Goal: Complete application form

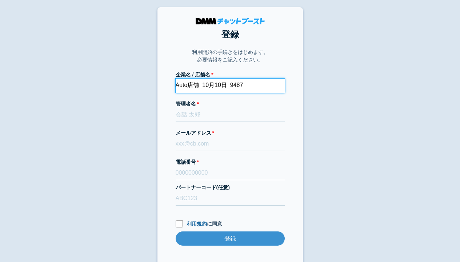
type input "Auto店舗_10月10日_9487"
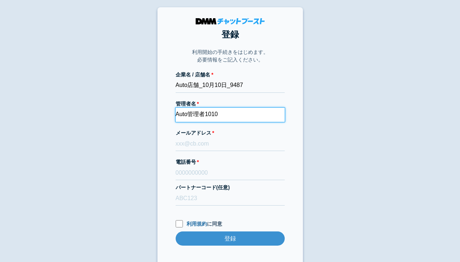
type input "Auto管理者1010"
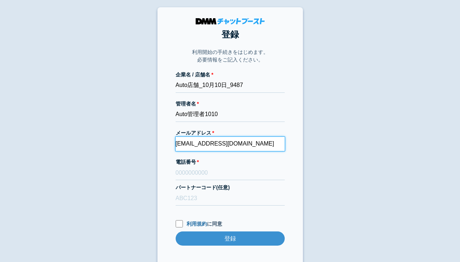
type input "[EMAIL_ADDRESS][DOMAIN_NAME]"
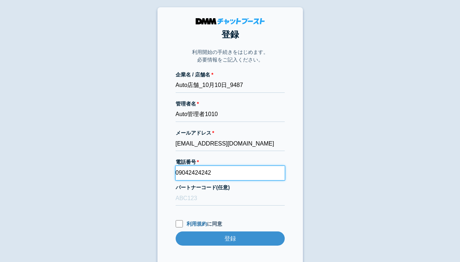
type input "09042424242"
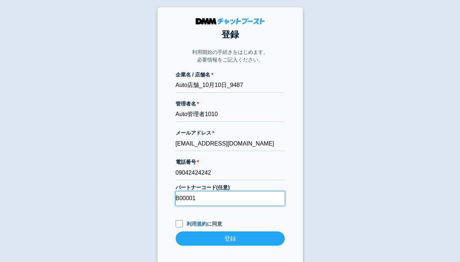
type input "B00001"
click at [179, 223] on input "利用規約 に同意" at bounding box center [179, 223] width 7 height 7
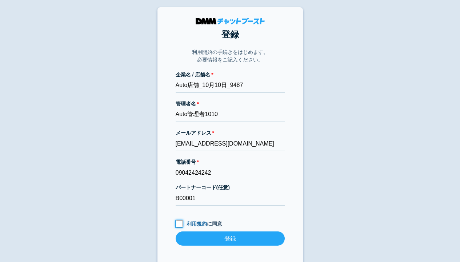
checkbox input "true"
click at [230, 238] on input "登録" at bounding box center [230, 239] width 109 height 14
